Goal: Task Accomplishment & Management: Use online tool/utility

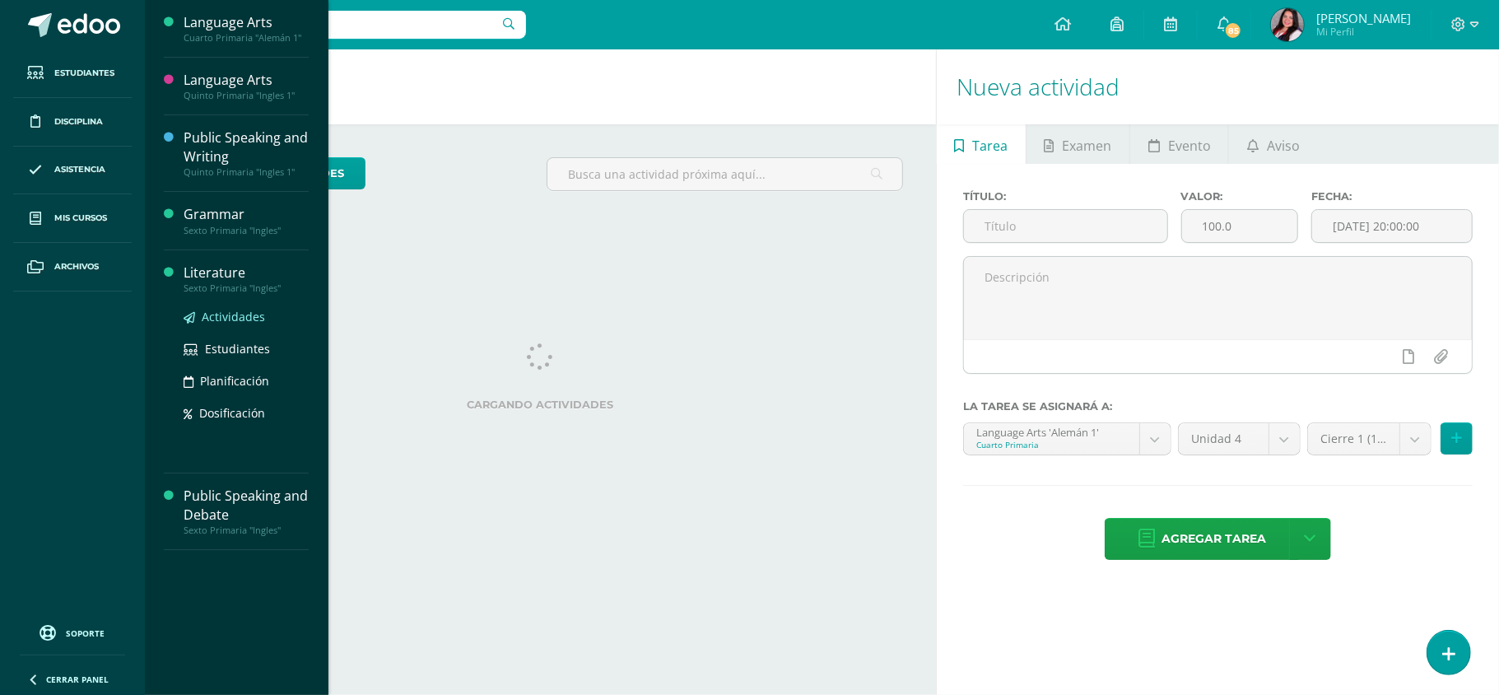
click at [229, 320] on span "Actividades" at bounding box center [233, 317] width 63 height 16
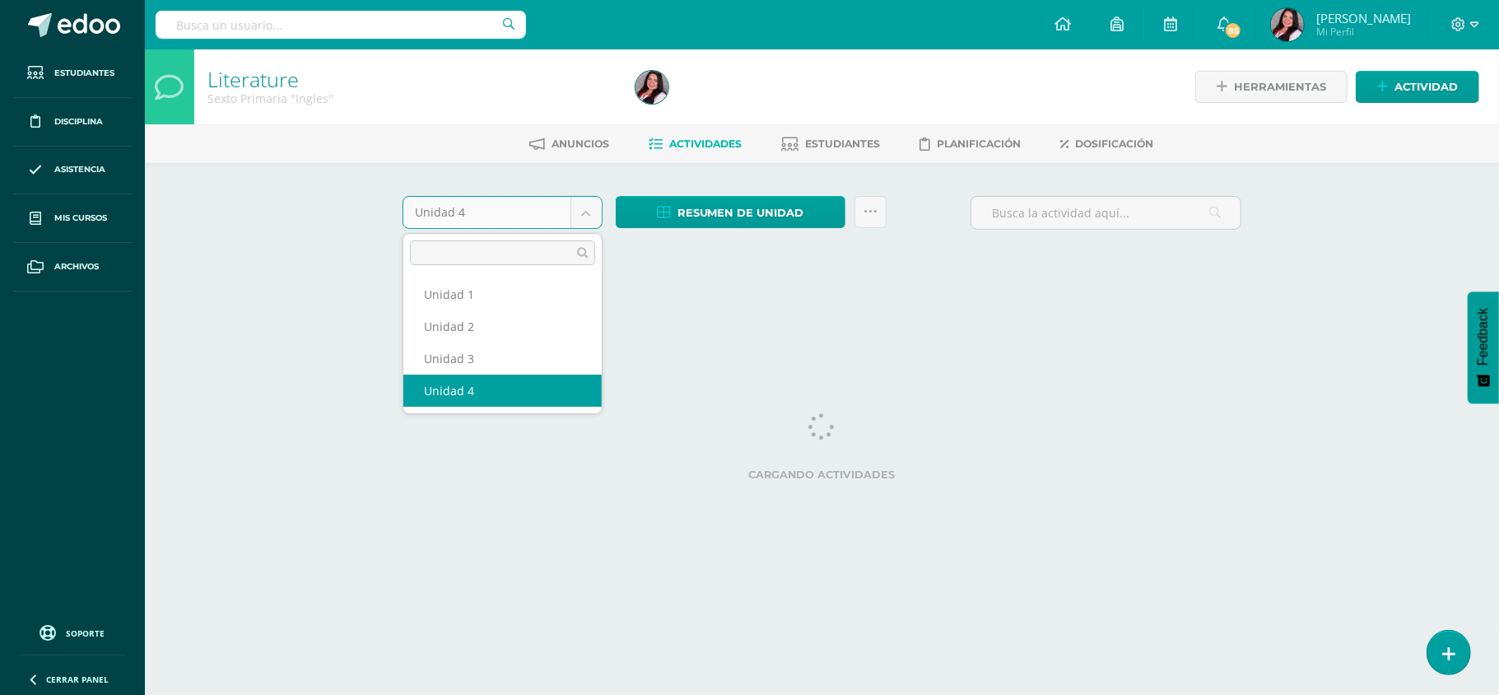
click at [586, 207] on body "Estudiantes Disciplina Asistencia Mis cursos Archivos Soporte Ayuda Reportar un…" at bounding box center [749, 153] width 1499 height 307
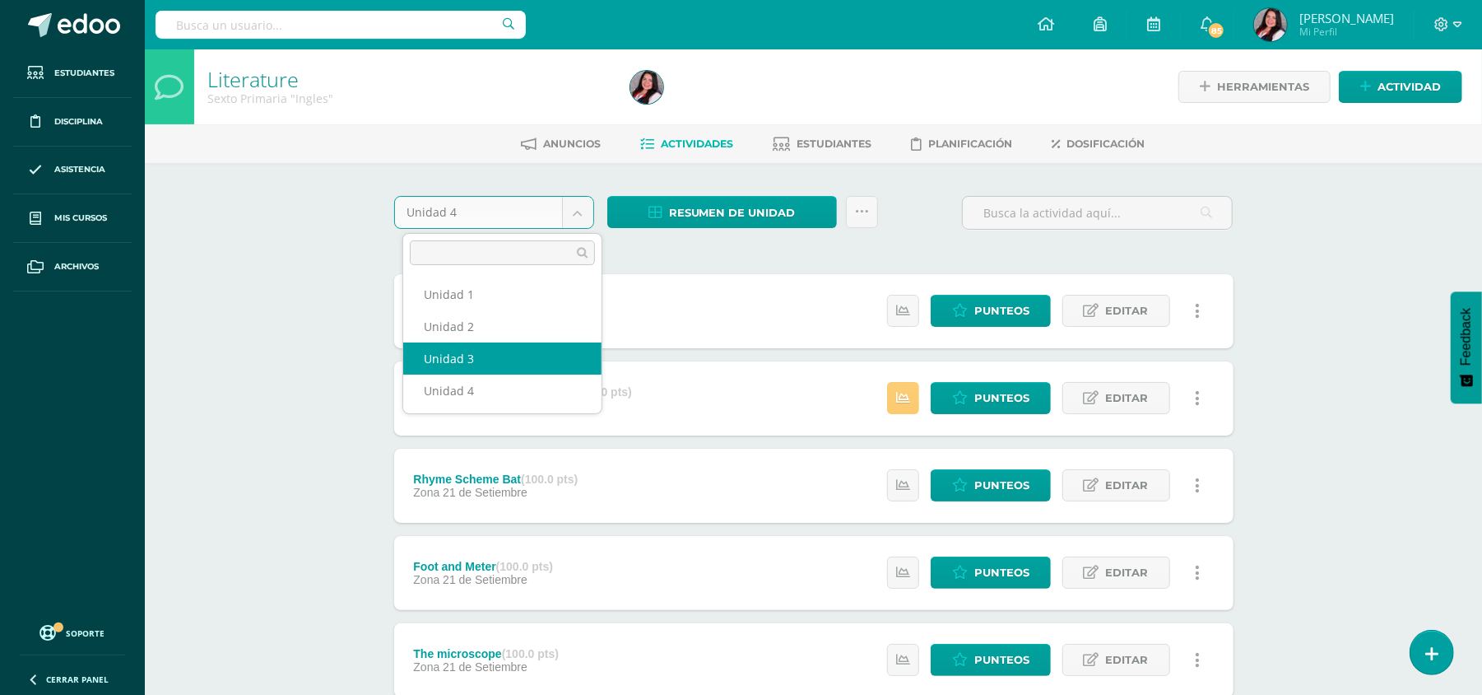
select select "Unidad 3"
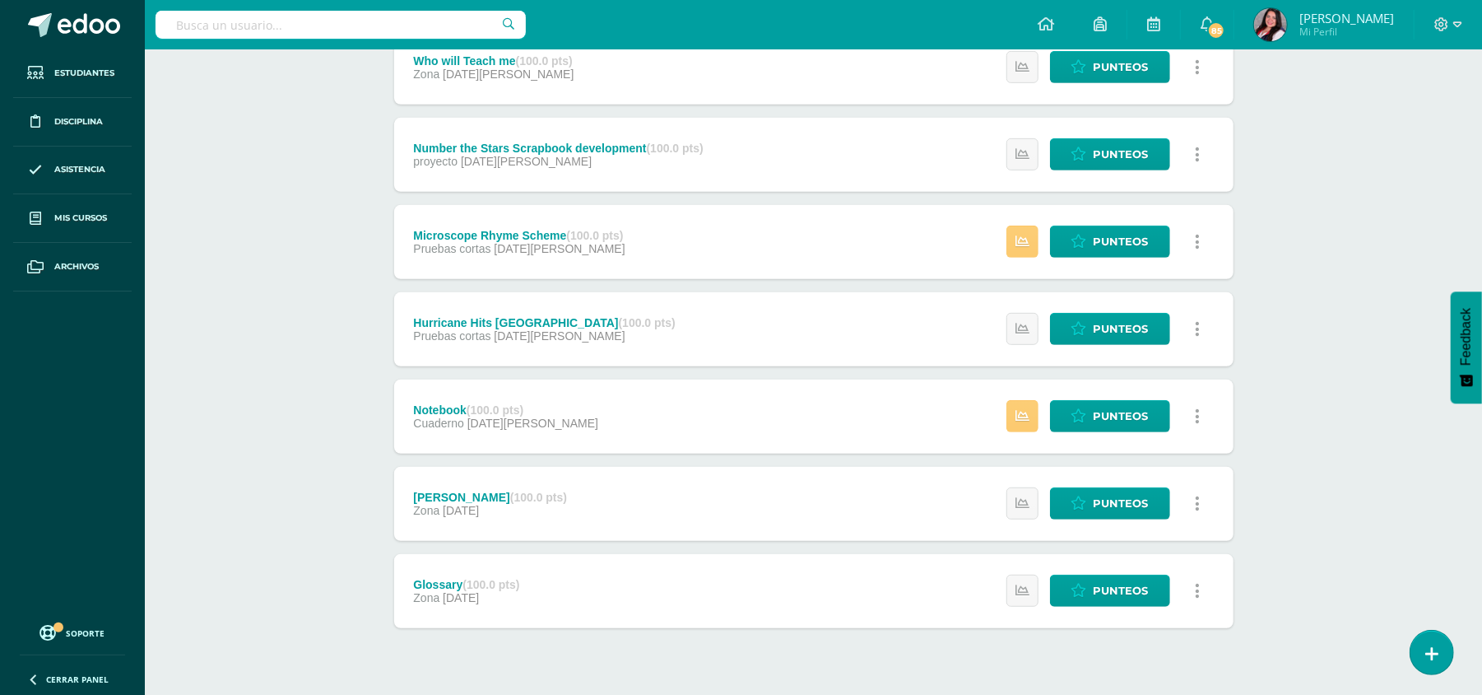
scroll to position [541, 0]
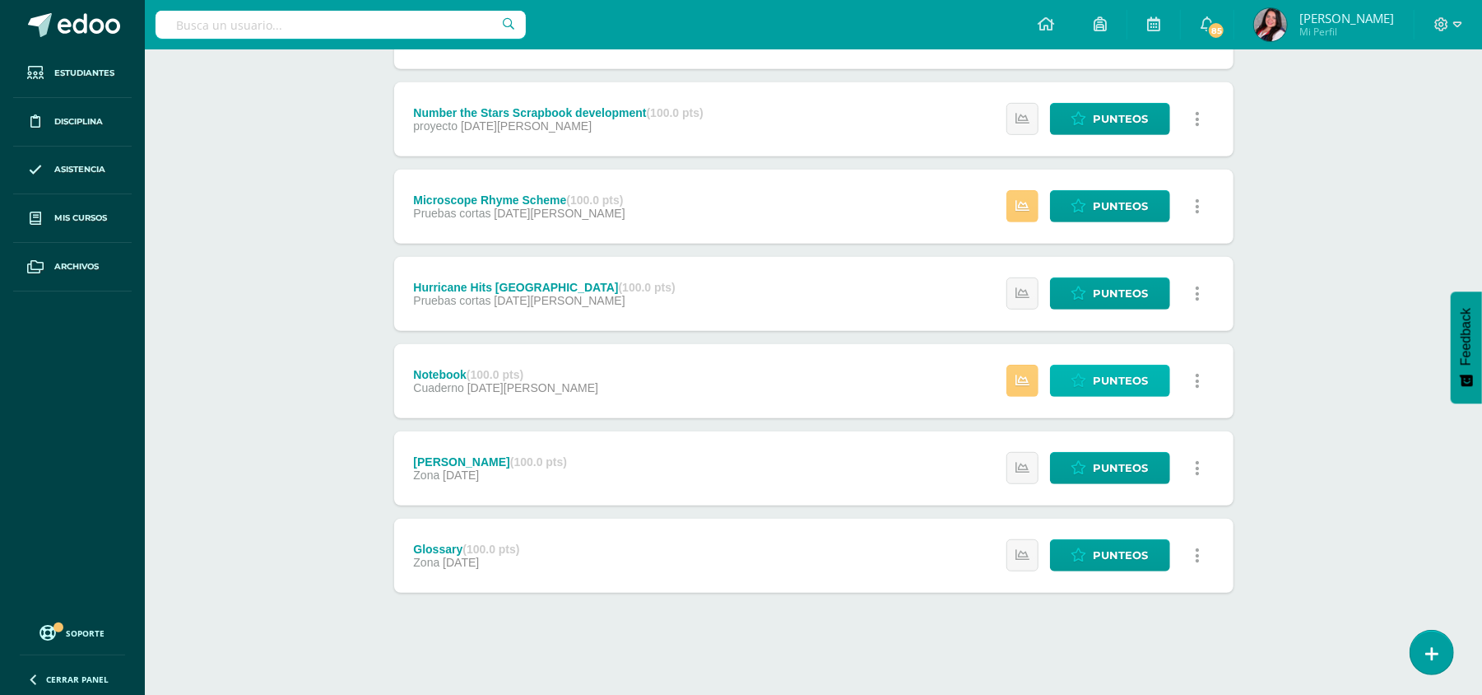
click at [1116, 385] on span "Punteos" at bounding box center [1121, 380] width 55 height 30
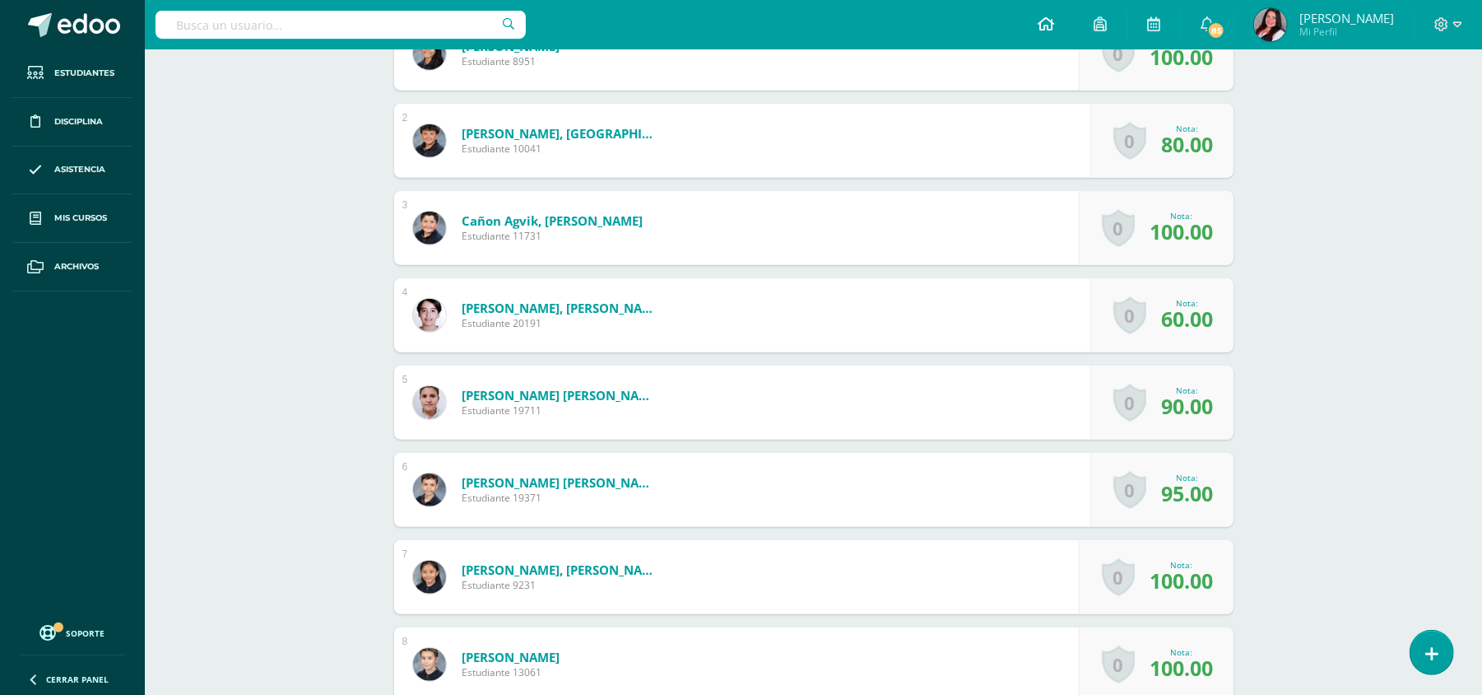
scroll to position [550, 0]
